Goal: Task Accomplishment & Management: Complete application form

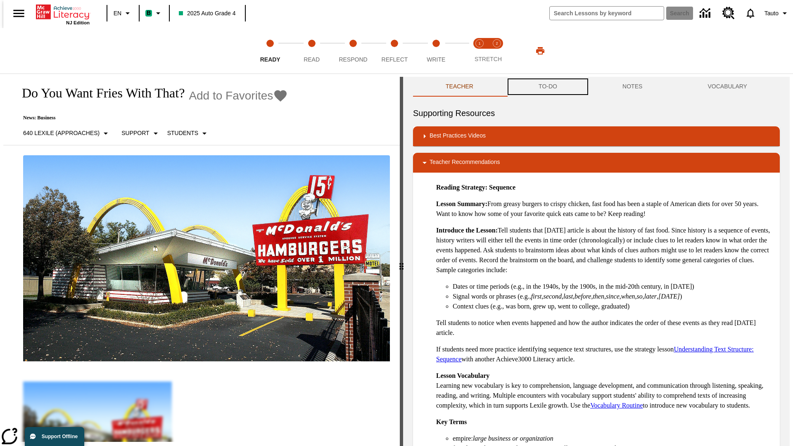
click at [548, 87] on button "TO-DO" at bounding box center [548, 87] width 84 height 20
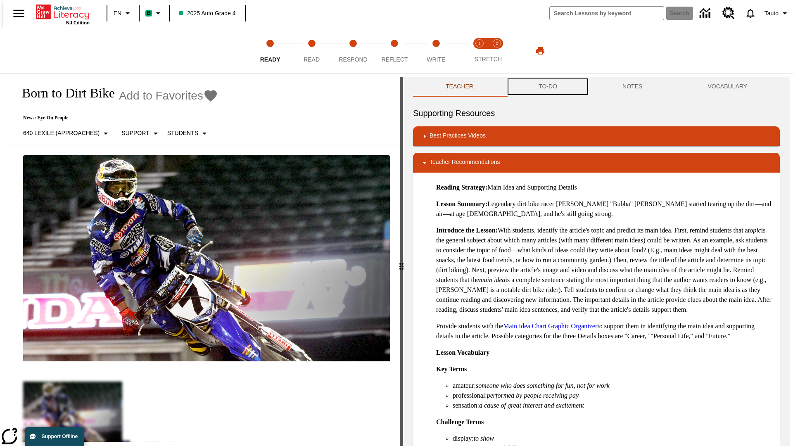
click at [548, 87] on button "TO-DO" at bounding box center [548, 87] width 84 height 20
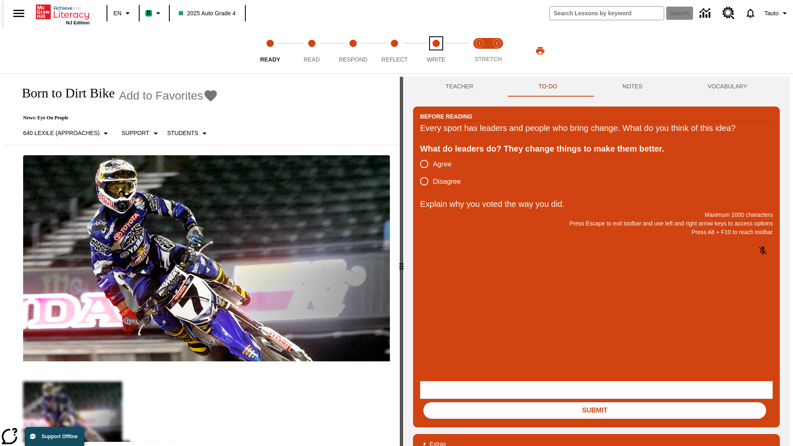
click at [436, 51] on span "Write" at bounding box center [436, 56] width 19 height 15
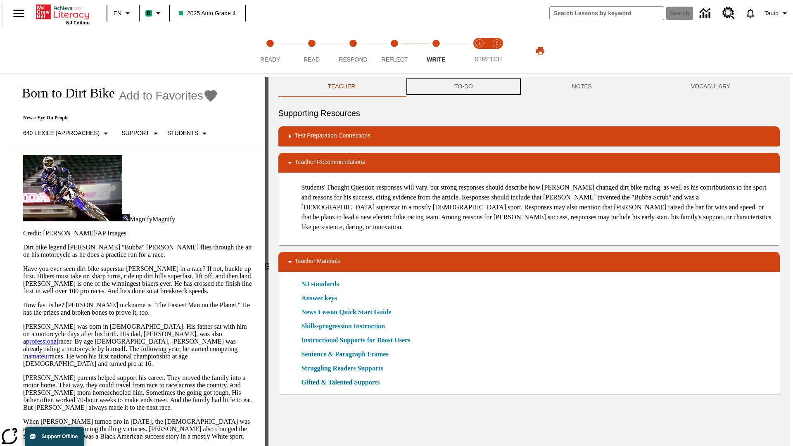
scroll to position [0, 0]
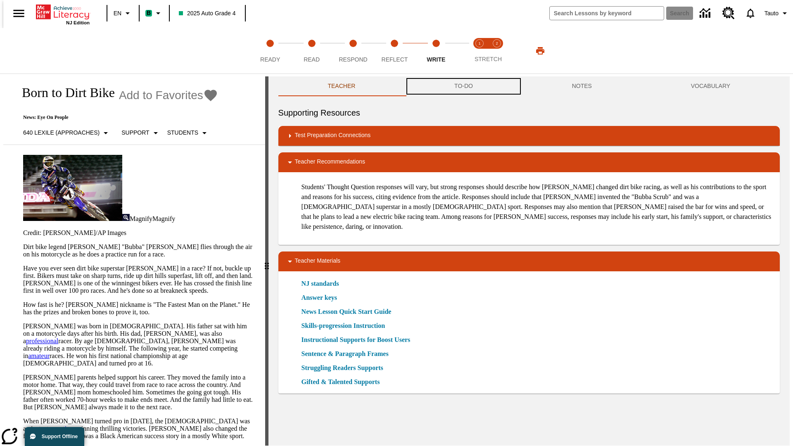
click at [463, 87] on button "TO-DO" at bounding box center [464, 86] width 118 height 20
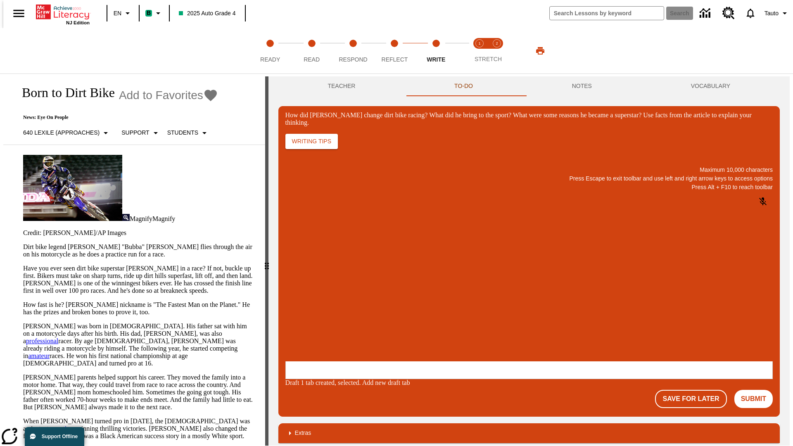
scroll to position [0, 0]
click at [696, 390] on button "Save For Later" at bounding box center [690, 399] width 71 height 18
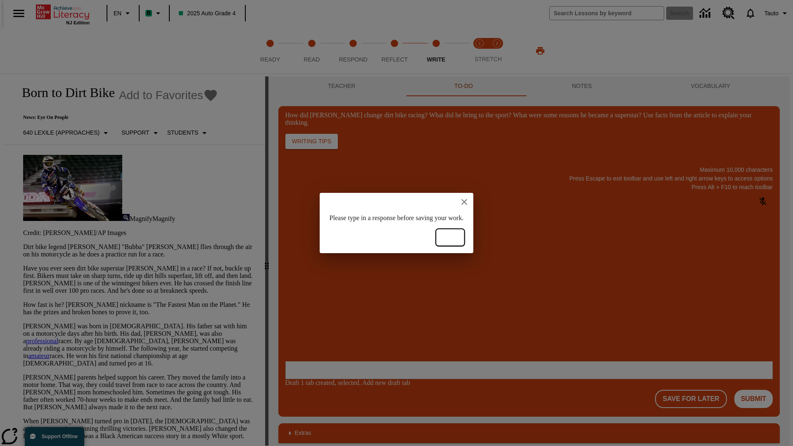
click at [464, 238] on button "Ok" at bounding box center [450, 237] width 26 height 15
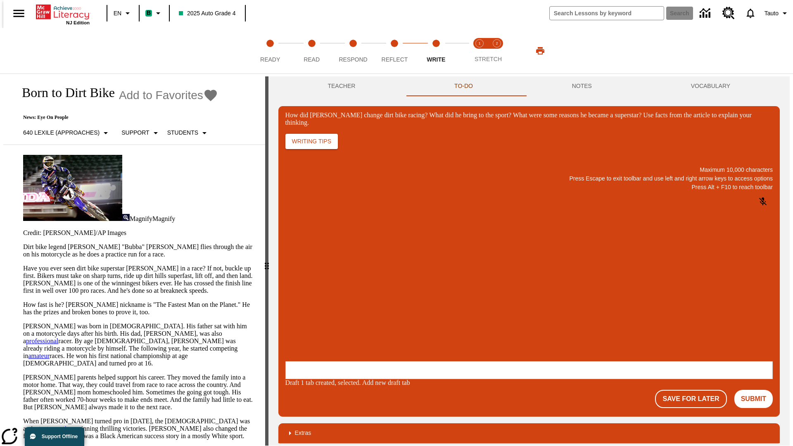
click at [406, 309] on p "How did Stewart change dirt bike racing? What did he bring to the sport? What w…" at bounding box center [346, 307] width 117 height 7
click at [696, 390] on button "Save For Later" at bounding box center [690, 399] width 71 height 18
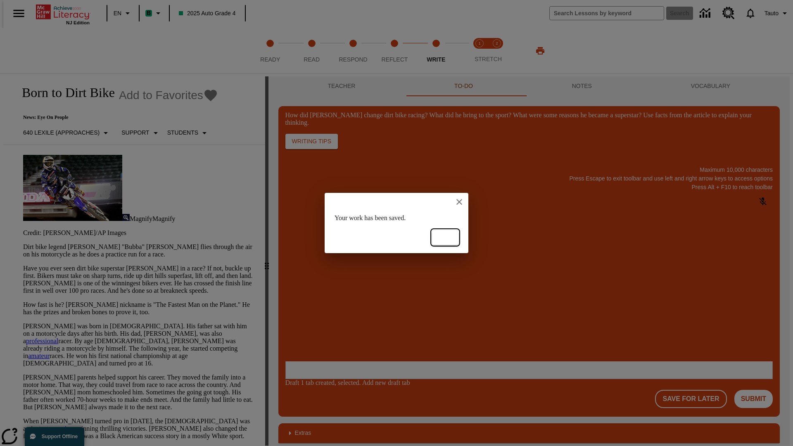
click at [445, 238] on button "Ok" at bounding box center [445, 237] width 26 height 15
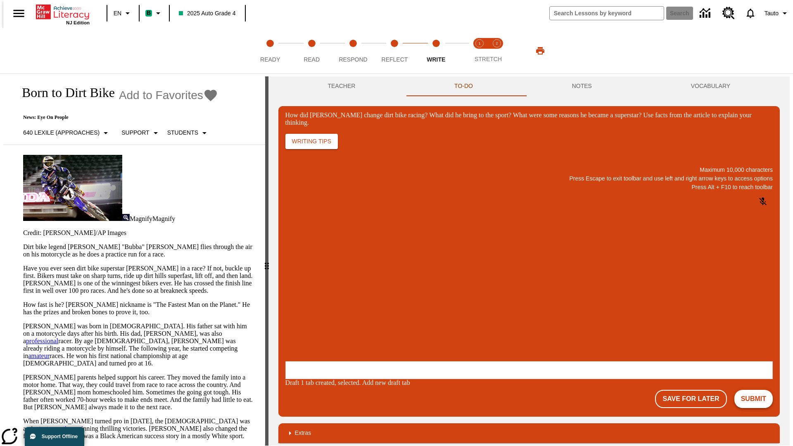
click at [757, 390] on button "Submit" at bounding box center [754, 399] width 38 height 18
